Goal: Find specific fact: Find specific fact

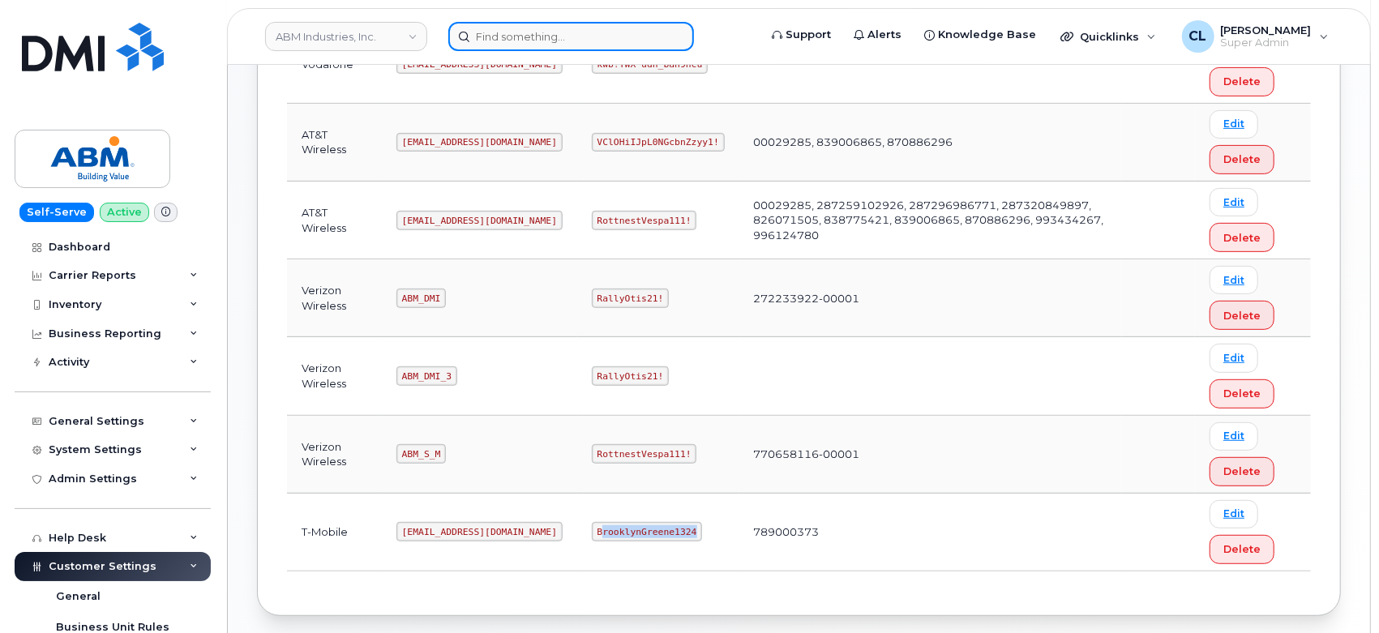
scroll to position [450, 0]
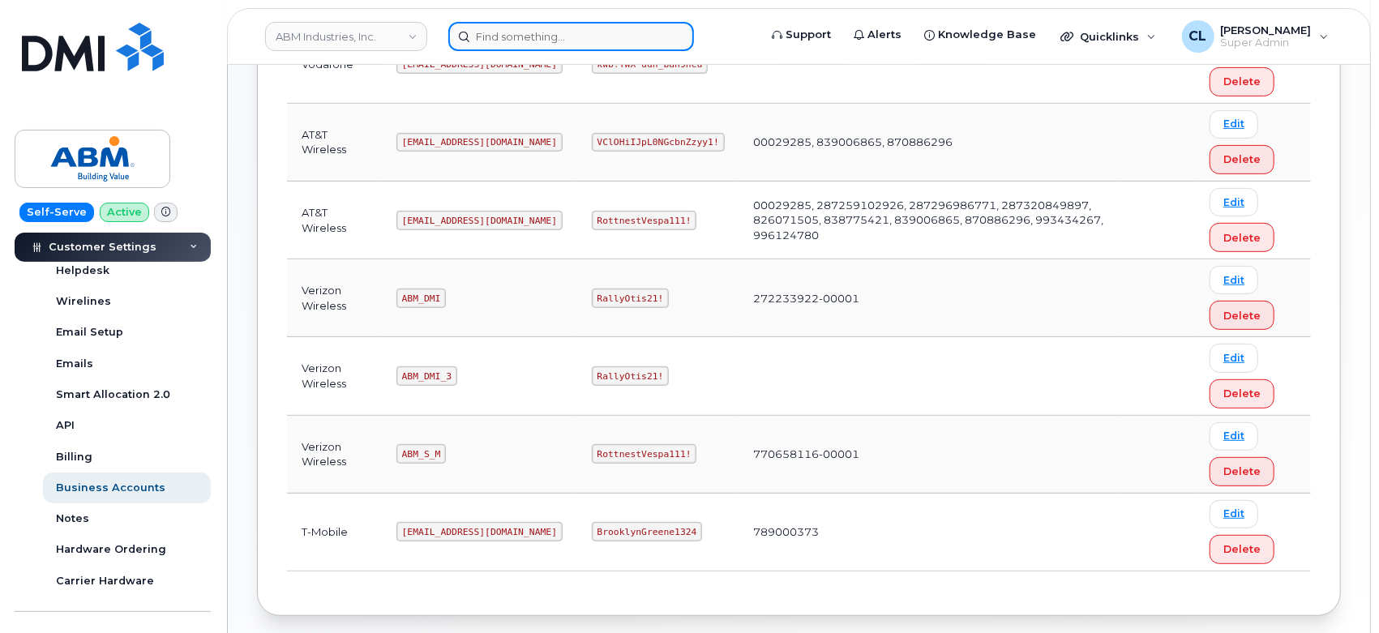
click at [558, 31] on input at bounding box center [571, 36] width 246 height 29
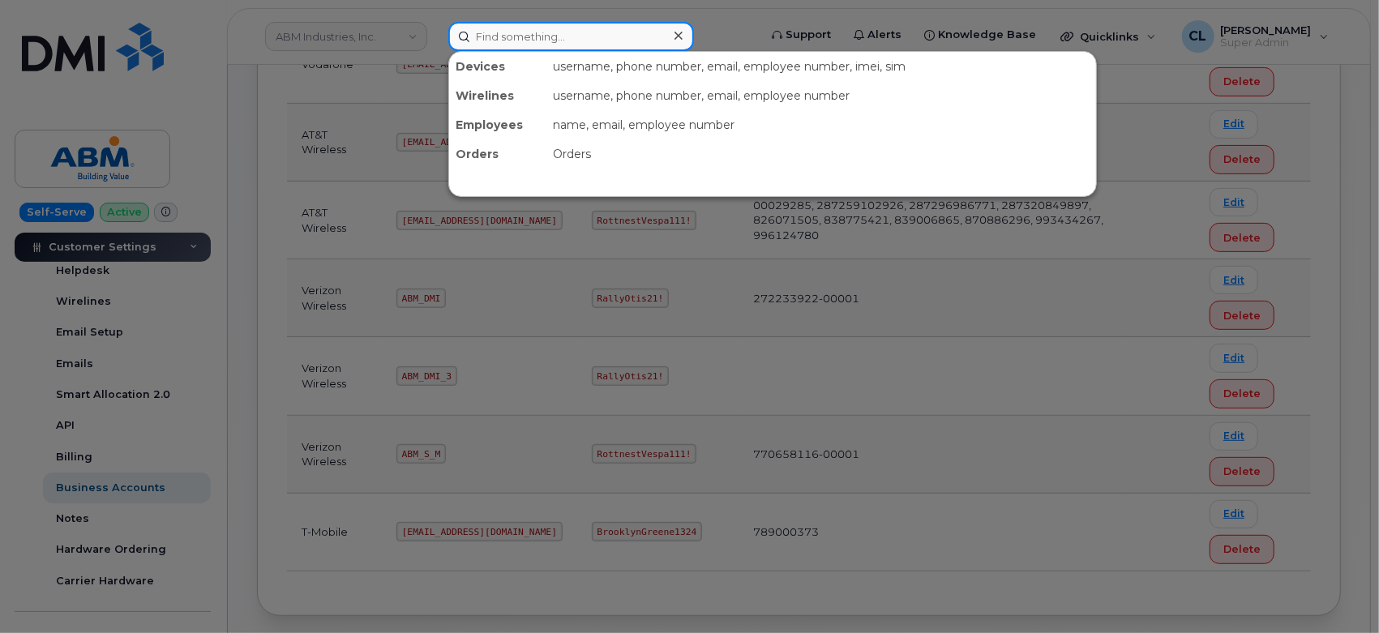
paste input "6023619926"
type input "6023619926"
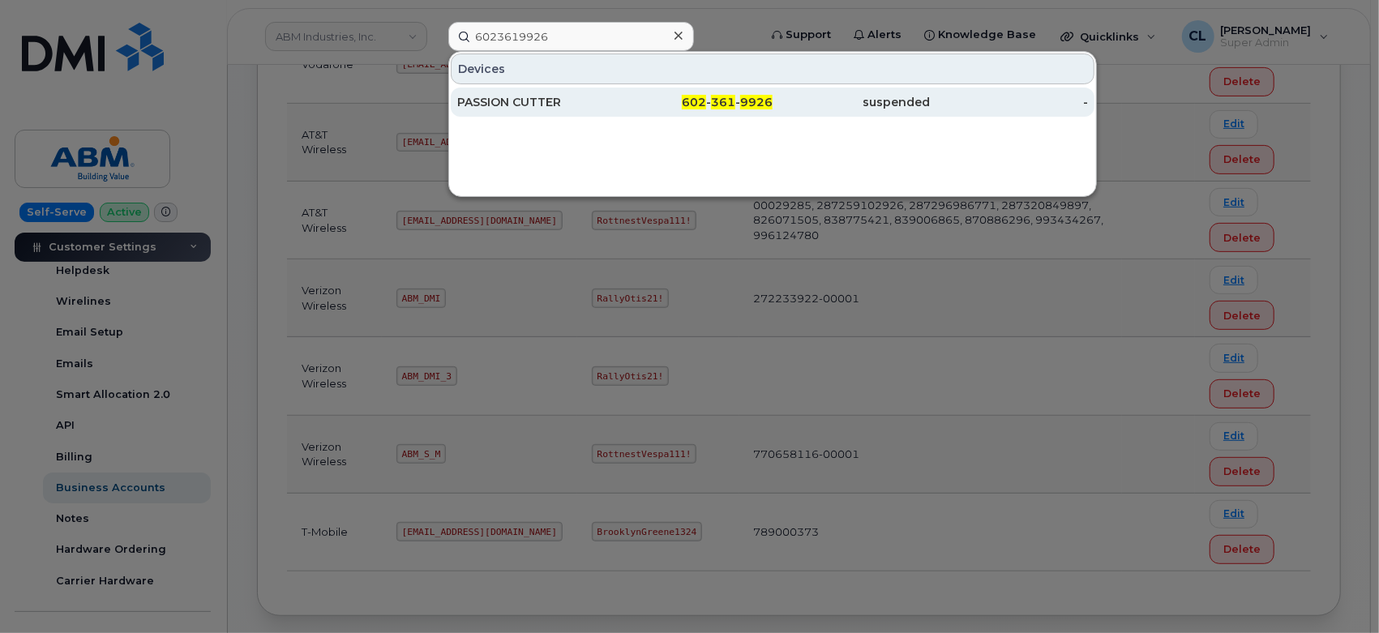
click at [584, 98] on div "PASSION CUTTER" at bounding box center [536, 102] width 158 height 16
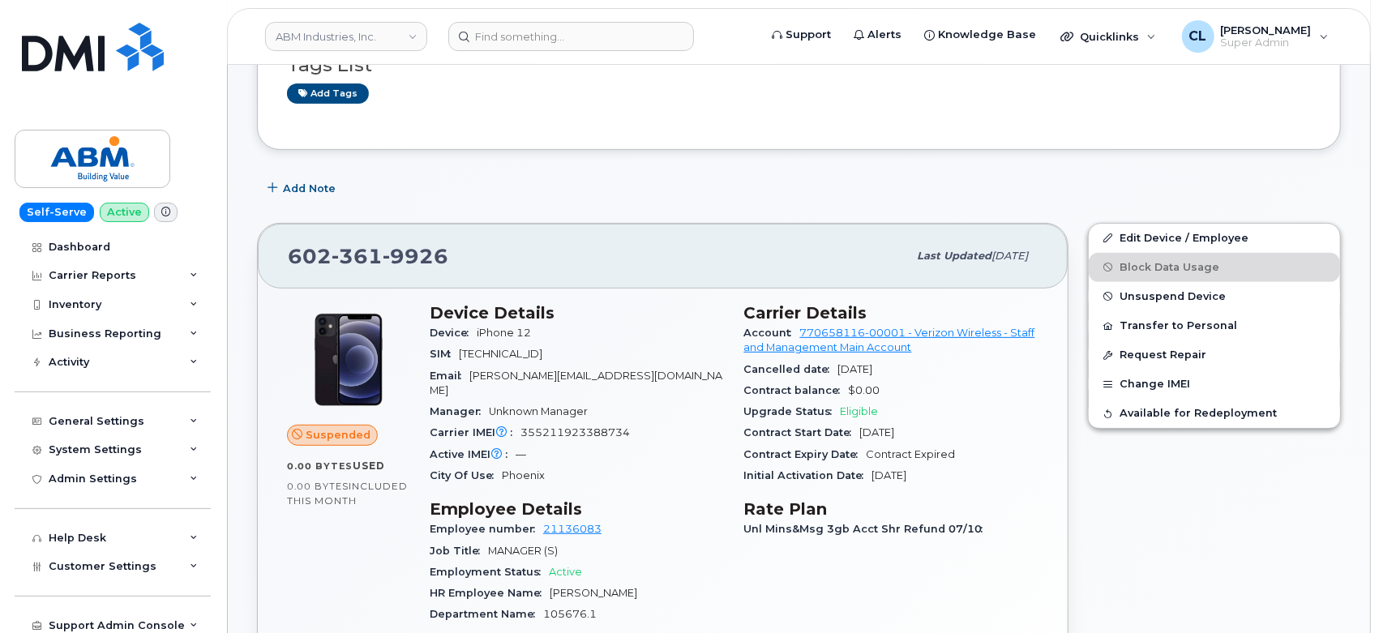
scroll to position [540, 0]
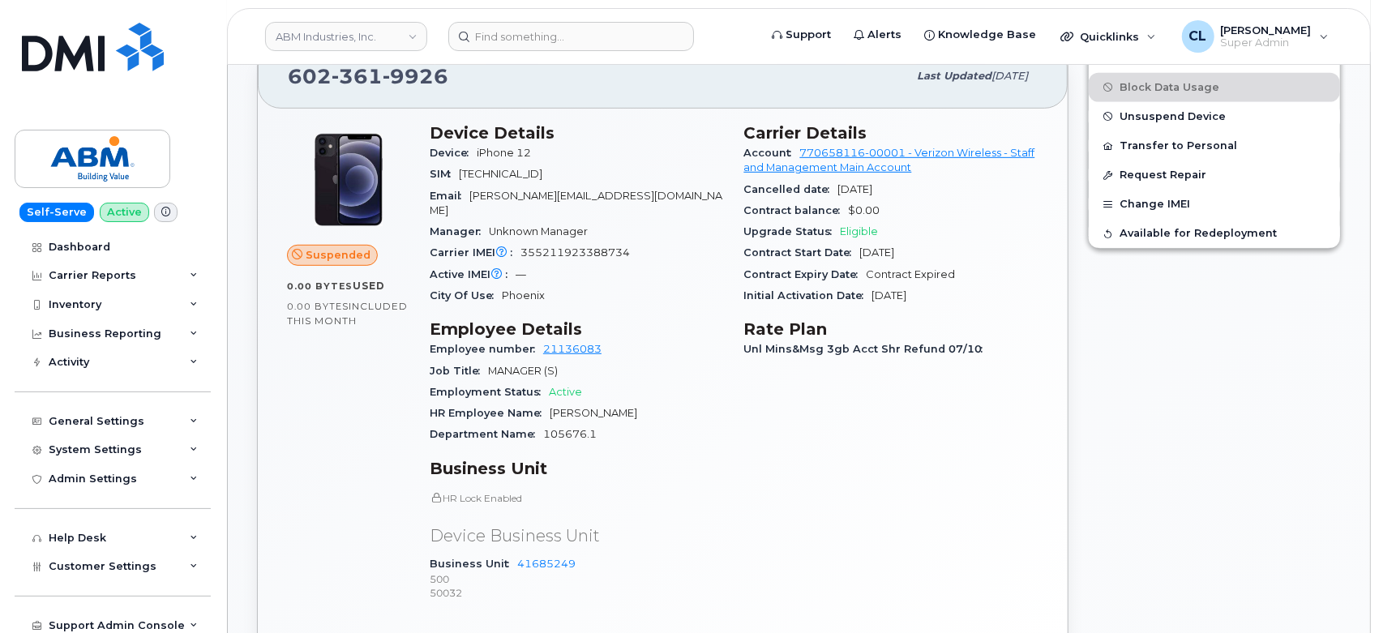
drag, startPoint x: 742, startPoint y: 128, endPoint x: 975, endPoint y: 298, distance: 287.9
click at [975, 298] on div "Carrier Details Account 770658116-00001 - Verizon Wireless - Staff and Manageme…" at bounding box center [892, 370] width 315 height 512
copy section "Carrier Details Account 770658116-00001 - Verizon Wireless - Staff and Manageme…"
